Goal: Task Accomplishment & Management: Manage account settings

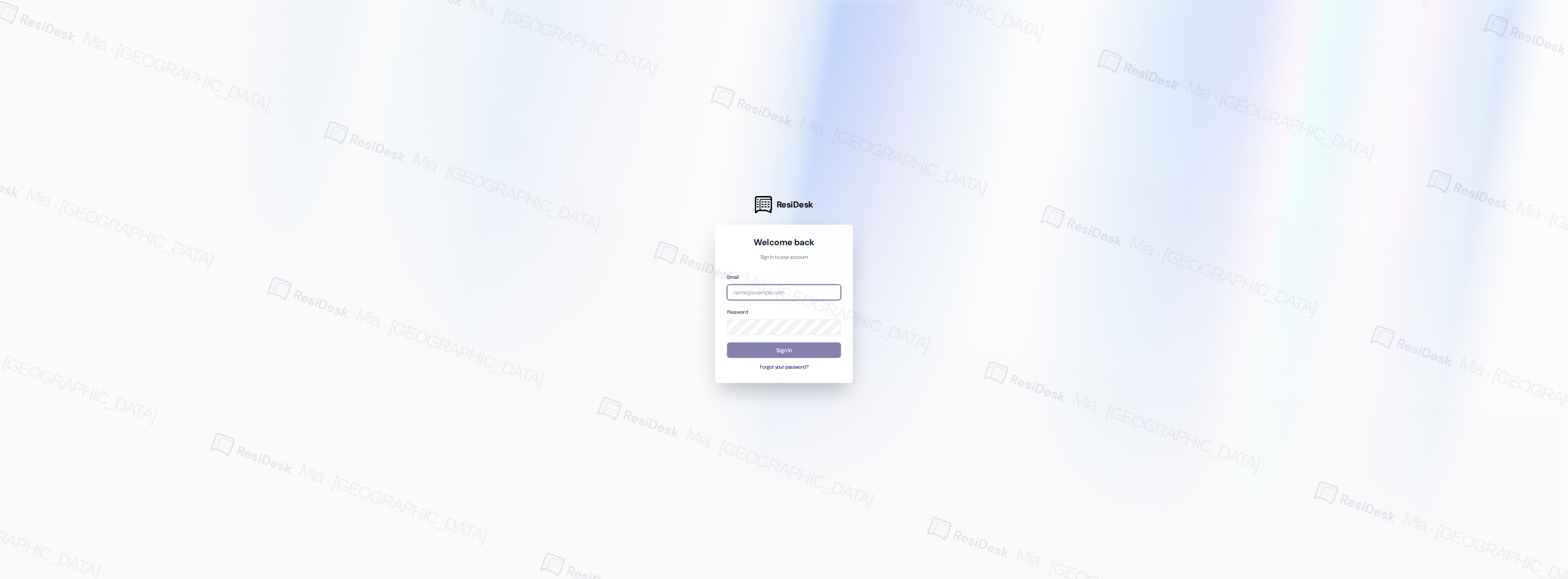
click at [753, 295] on input "email" at bounding box center [783, 293] width 114 height 16
click at [0, 578] on com-1password-button at bounding box center [0, 579] width 0 height 0
click at [750, 291] on input "apar" at bounding box center [783, 293] width 114 height 16
drag, startPoint x: 739, startPoint y: 293, endPoint x: 725, endPoint y: 293, distance: 14.0
click at [725, 293] on div "Welcome back Sign in to your account Email apar Password Sign In Forgot your pa…" at bounding box center [784, 303] width 138 height 158
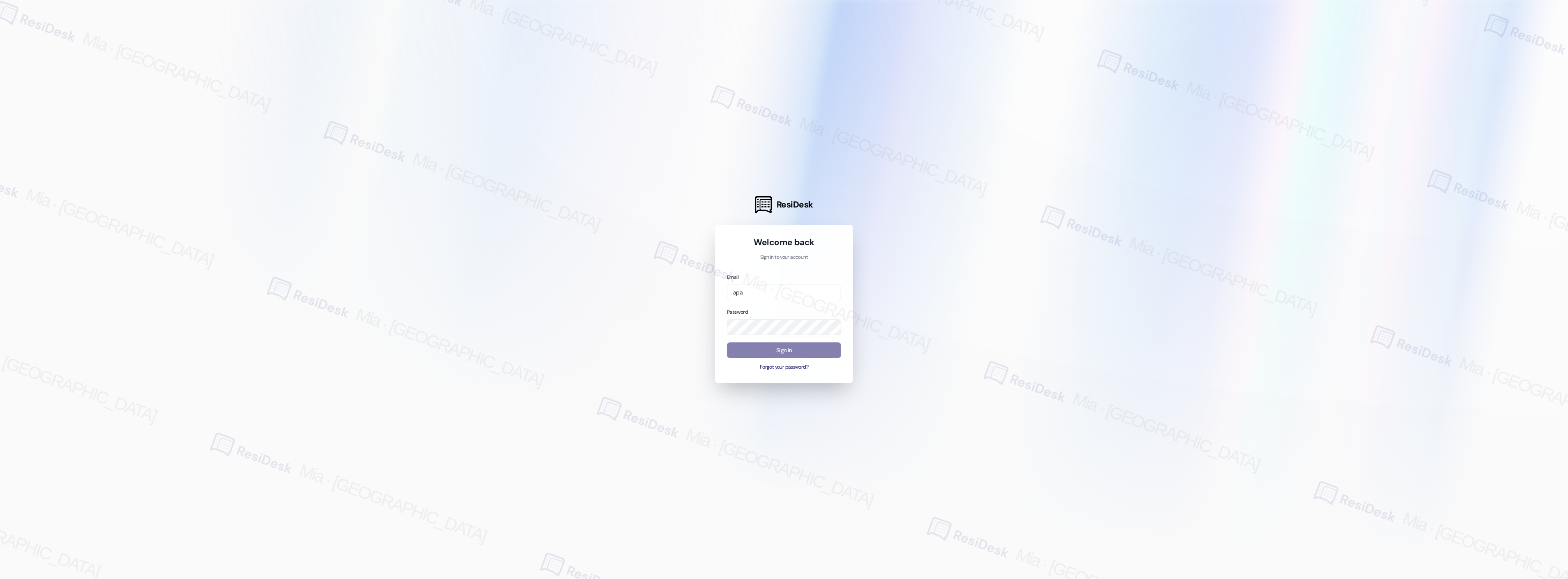
click at [883, 293] on div at bounding box center [784, 290] width 1568 height 579
click at [826, 294] on body "ResiDesk Welcome back Sign in to your account Email apa Password Sign In Forgot…" at bounding box center [784, 290] width 1568 height 579
click at [0, 578] on com-1password-button at bounding box center [0, 579] width 0 height 0
click at [786, 293] on input "apa" at bounding box center [783, 293] width 114 height 16
type input "a"
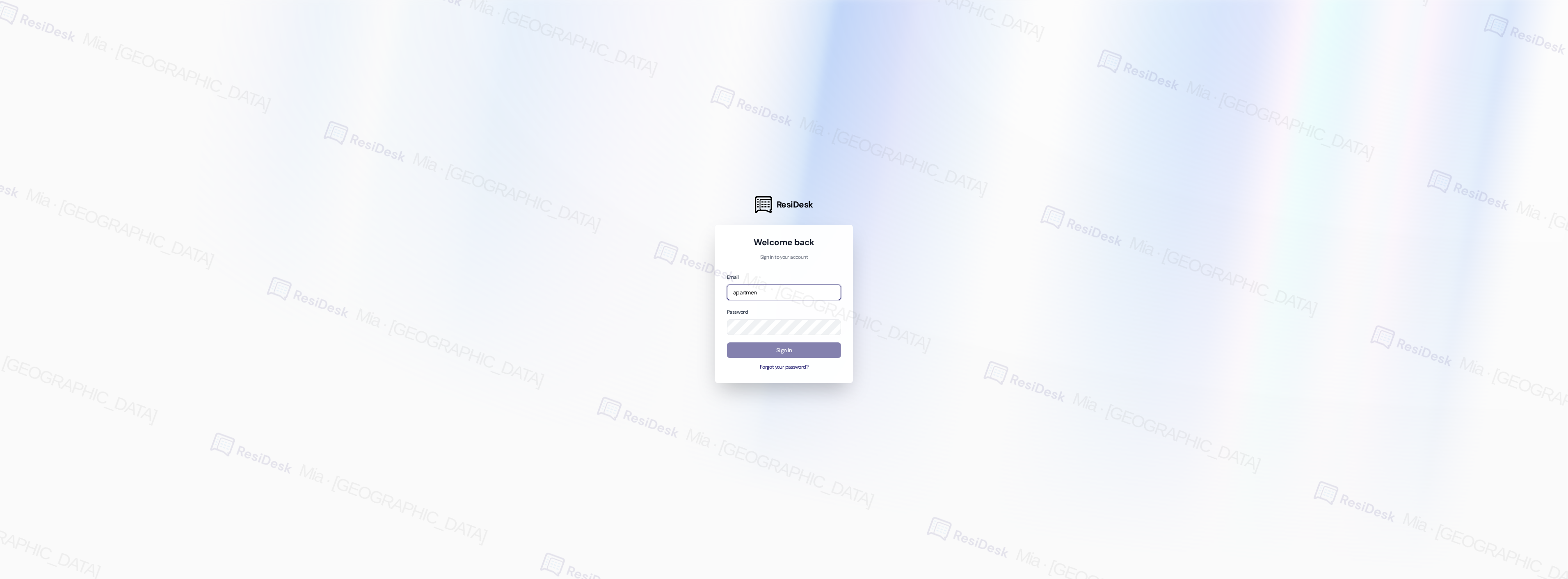
type input "apartmen"
click at [917, 288] on div at bounding box center [784, 290] width 1568 height 579
click at [774, 294] on input "apartmen" at bounding box center [783, 293] width 114 height 16
drag, startPoint x: 777, startPoint y: 293, endPoint x: 699, endPoint y: 293, distance: 78.0
click at [699, 293] on div "ResiDesk Welcome back Sign in to your account Email apartmen Password Sign In F…" at bounding box center [784, 290] width 1568 height 579
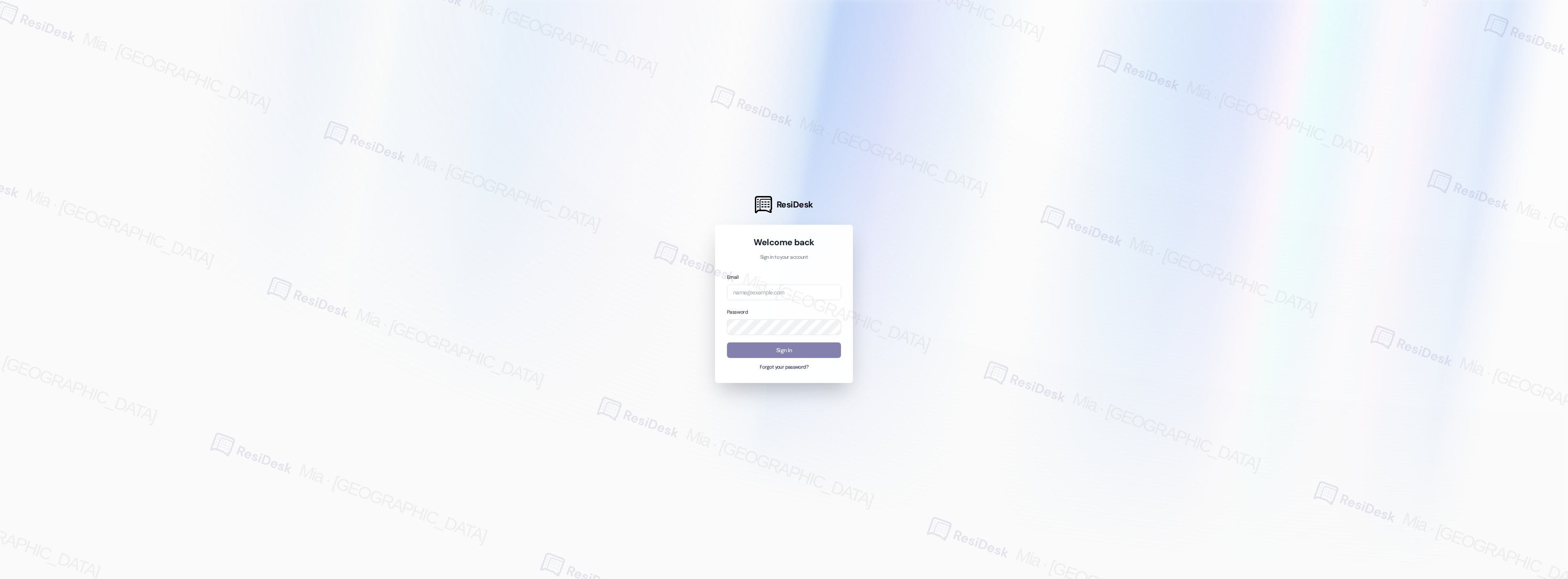
click at [1180, 251] on div at bounding box center [784, 290] width 1568 height 579
click at [764, 293] on input "email" at bounding box center [783, 293] width 114 height 16
type input "automated-surveys-apartment_management_pros-mia.caampued@apartment_management_[…"
